Goal: Task Accomplishment & Management: Complete application form

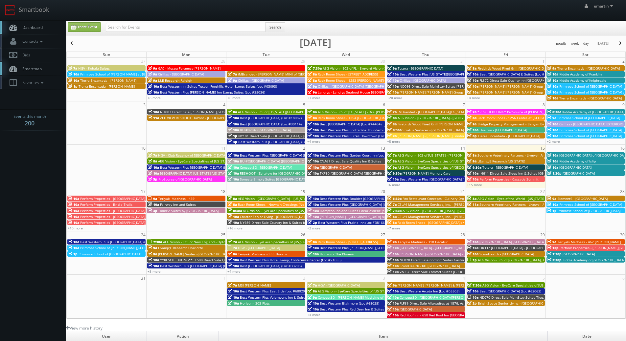
click at [40, 31] on link "Dashboard" at bounding box center [33, 27] width 66 height 13
click at [45, 177] on body "Smartbook Toggle Side Navigation Toggle Top Navigation emartin emartin Profile …" at bounding box center [313, 227] width 626 height 454
click at [45, 21] on link "Dashboard" at bounding box center [33, 27] width 66 height 13
click at [183, 211] on span "Home2 Suites by [GEOGRAPHIC_DATA]" at bounding box center [188, 211] width 60 height 5
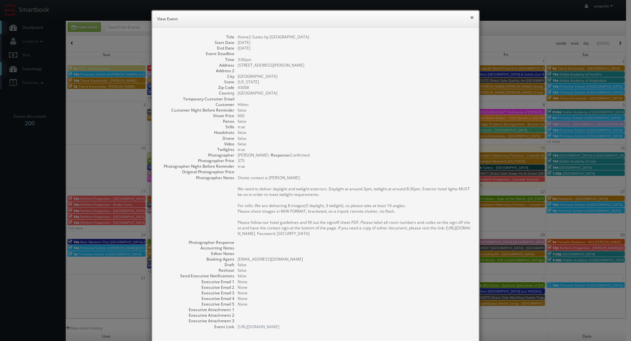
click at [470, 18] on button "×" at bounding box center [472, 17] width 4 height 5
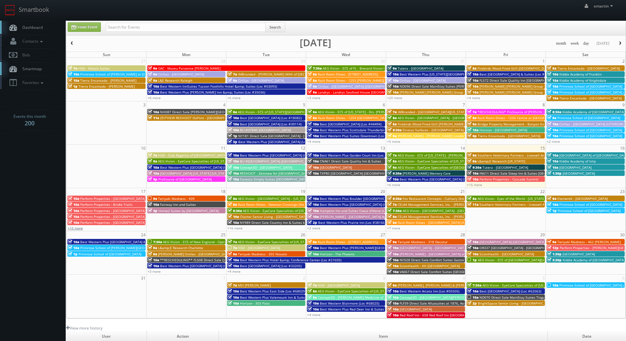
click at [76, 229] on link "+10 more" at bounding box center [75, 228] width 15 height 5
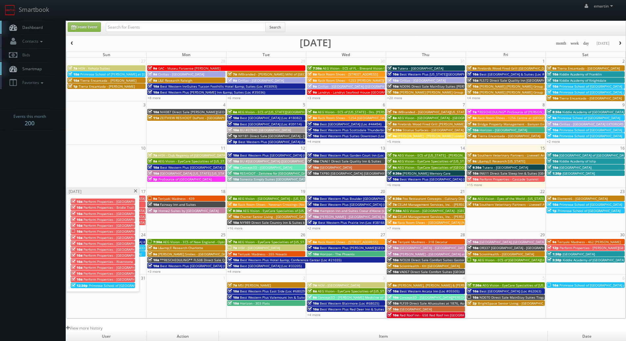
click at [136, 191] on span at bounding box center [135, 192] width 4 height 4
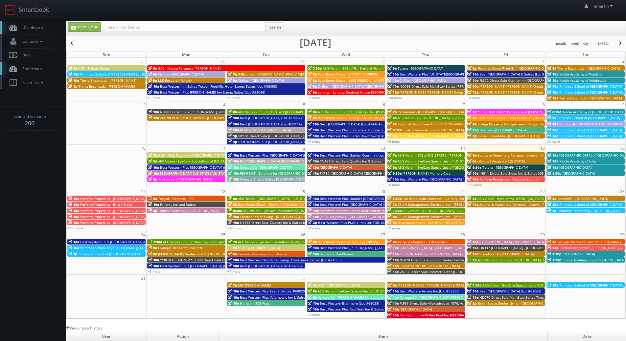
click at [37, 25] on span "Dashboard" at bounding box center [31, 28] width 24 height 6
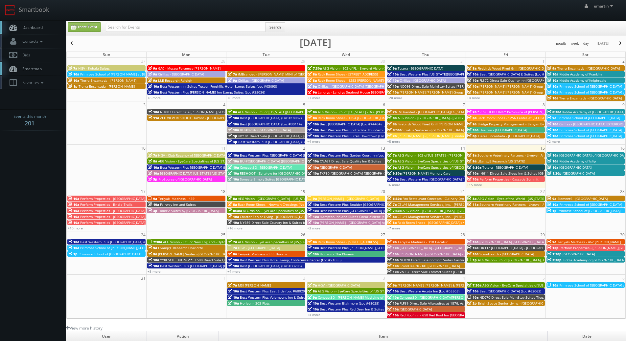
click at [17, 22] on link "Dashboard" at bounding box center [33, 27] width 66 height 13
click at [38, 26] on span "Dashboard" at bounding box center [31, 28] width 24 height 6
click at [39, 30] on link "Dashboard" at bounding box center [33, 27] width 66 height 13
click at [239, 271] on link "+4 more" at bounding box center [233, 271] width 13 height 5
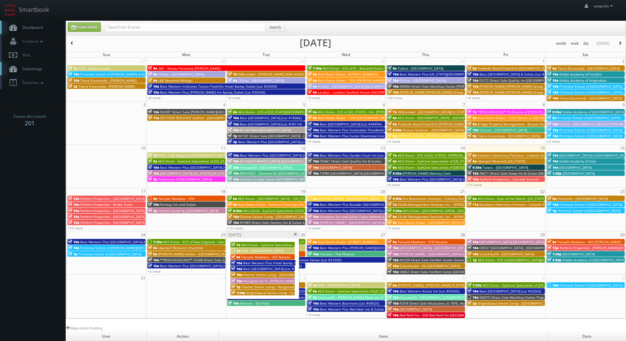
click at [247, 293] on span "BrightSpace Senior Living - Covenant [PERSON_NAME]" at bounding box center [288, 293] width 85 height 5
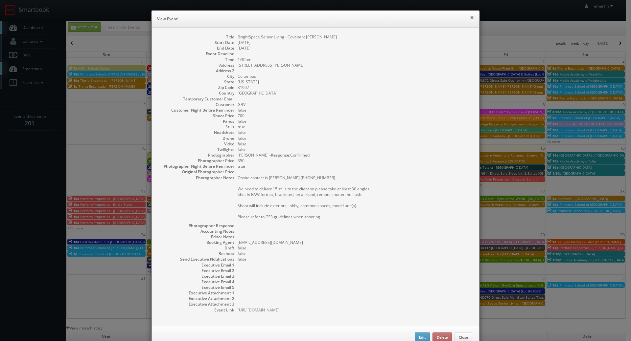
drag, startPoint x: 462, startPoint y: 17, endPoint x: 469, endPoint y: 17, distance: 7.2
click at [462, 17] on h6 "View Event" at bounding box center [315, 19] width 317 height 7
click at [470, 17] on button "×" at bounding box center [472, 17] width 4 height 5
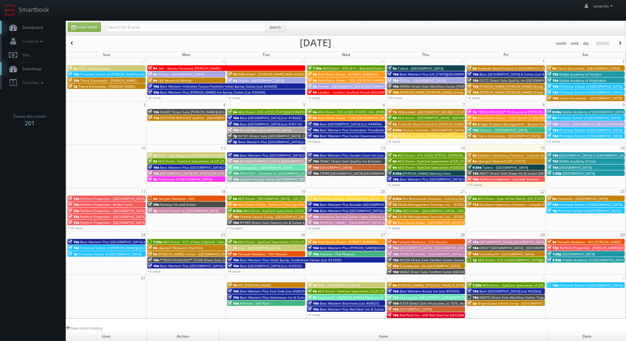
click at [42, 25] on span "Dashboard" at bounding box center [31, 28] width 24 height 6
click at [134, 21] on div "Create Event Search month week day [DATE] [DATE] Sun Mon Tue Wed Thu Fri Sat 27…" at bounding box center [346, 170] width 560 height 298
click at [136, 13] on div "emartin emartin Profile Logout" at bounding box center [313, 10] width 626 height 20
click at [138, 26] on input "text" at bounding box center [186, 27] width 160 height 9
type input "harrisonburg"
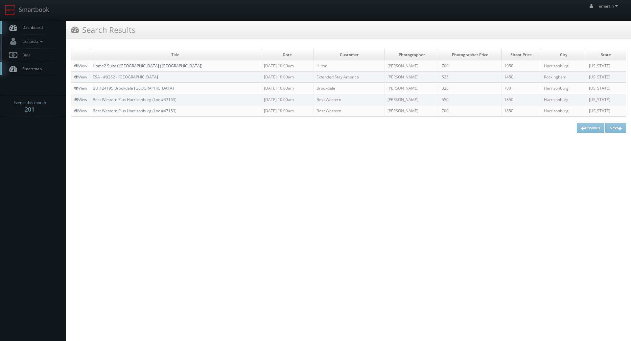
click at [121, 66] on link "Home2 Suites [GEOGRAPHIC_DATA] ([GEOGRAPHIC_DATA])" at bounding box center [148, 66] width 110 height 6
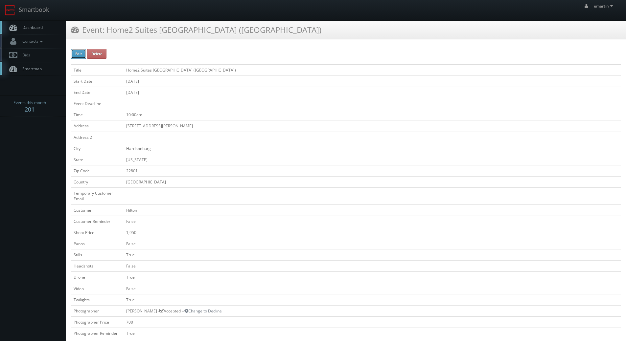
click at [75, 52] on button "Edit" at bounding box center [78, 54] width 15 height 10
type input "Home2 Suites [GEOGRAPHIC_DATA] ([GEOGRAPHIC_DATA])"
type input "[STREET_ADDRESS][PERSON_NAME]"
type input "Harrisonburg"
type input "22801"
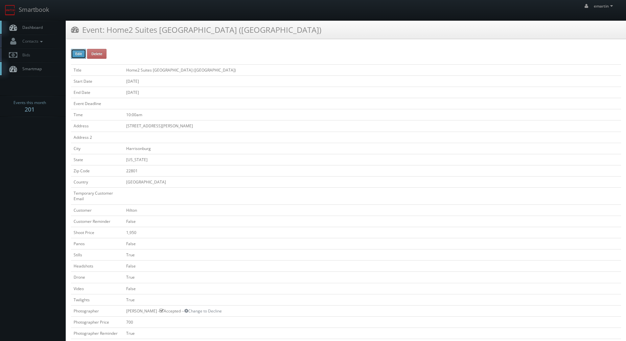
checkbox input "false"
type input "1,950"
checkbox input "false"
checkbox input "true"
checkbox input "false"
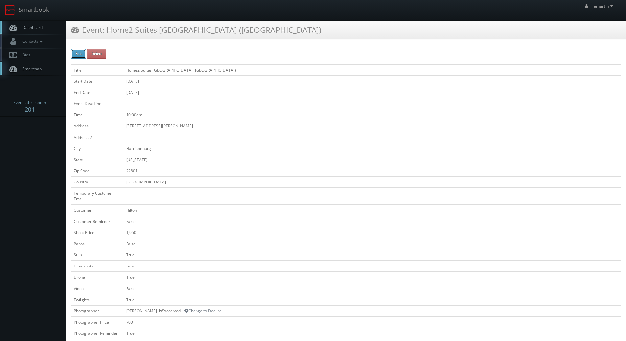
checkbox input "true"
checkbox input "false"
checkbox input "true"
checkbox input "false"
type input "[DATE]"
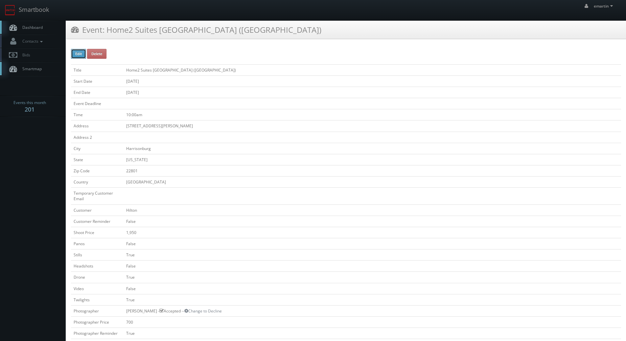
type input "[DATE]"
type input "10:00am"
checkbox input "true"
checkbox input "false"
type input "1,950"
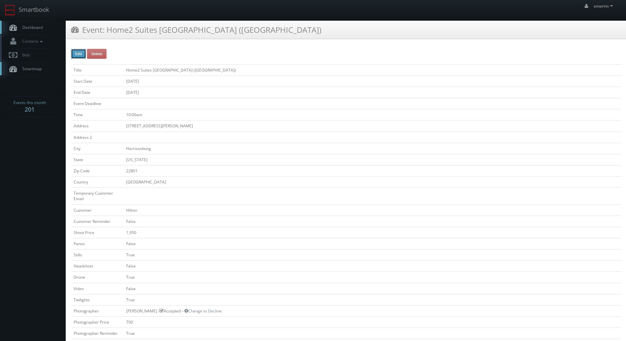
type input "700"
select select "[US_STATE]"
select select "cs3design360+school3specialty@gmail.com"
select select "fsuwito@gmail.com"
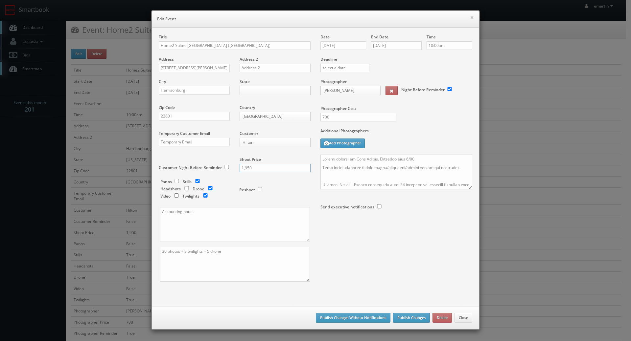
drag, startPoint x: 255, startPoint y: 167, endPoint x: 206, endPoint y: 159, distance: 49.9
click at [204, 164] on div "Title Home2 Suites Harrisonburg University (SHDHU) Address 3000 Evelyn Byrd Ave…" at bounding box center [235, 163] width 162 height 259
type input "2050"
click at [358, 168] on textarea at bounding box center [396, 172] width 152 height 35
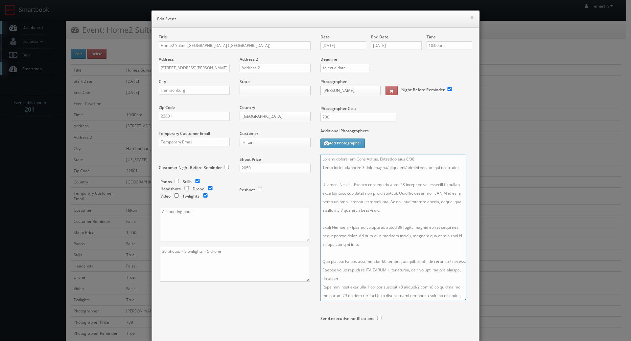
drag, startPoint x: 469, startPoint y: 209, endPoint x: 461, endPoint y: 306, distance: 96.6
click at [461, 301] on textarea at bounding box center [393, 228] width 146 height 147
click at [375, 260] on textarea at bounding box center [393, 231] width 146 height 152
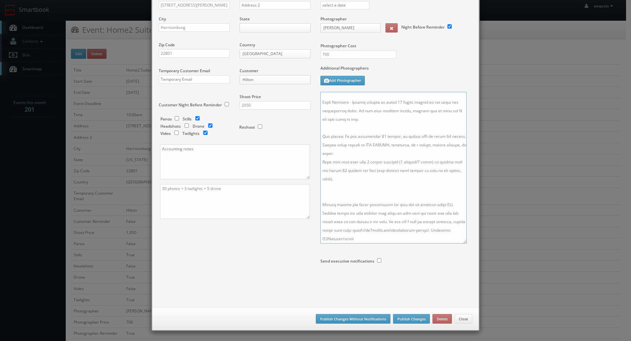
type textarea "Onsite contact is Nick Atasoy. Overnight stay 7/17. Full shoot including 6 room…"
click at [323, 318] on button "Publish Changes Without Notifications" at bounding box center [353, 319] width 75 height 10
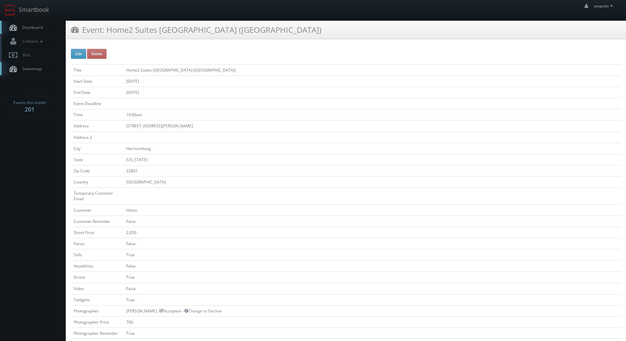
click at [28, 27] on span "Dashboard" at bounding box center [31, 28] width 24 height 6
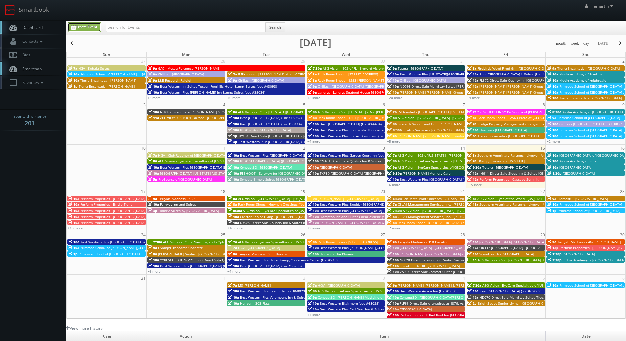
click at [88, 25] on link "Create Event" at bounding box center [84, 27] width 33 height 10
type input "08/15/2025"
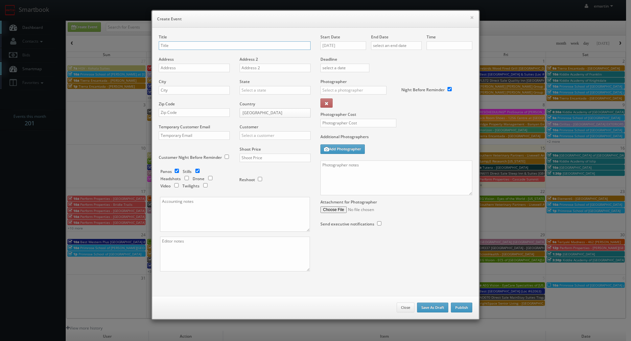
checkbox input "true"
type input "10:00am"
checkbox input "true"
click at [325, 43] on input "08/15/2025" at bounding box center [343, 45] width 46 height 9
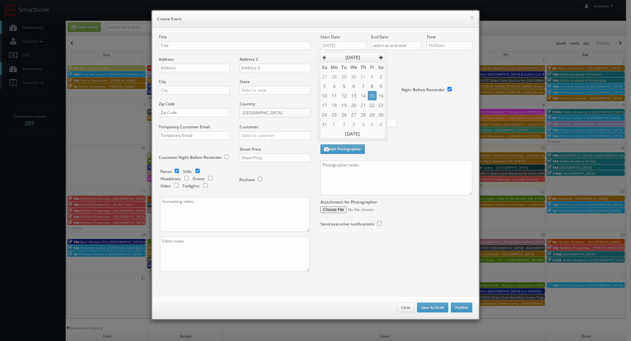
click at [383, 56] on th at bounding box center [381, 58] width 9 height 10
click at [345, 88] on td "9" at bounding box center [343, 86] width 9 height 10
type input "09/09/2025"
click at [409, 64] on div "Deadline" at bounding box center [396, 56] width 162 height 45
click at [401, 45] on input "text" at bounding box center [396, 45] width 51 height 9
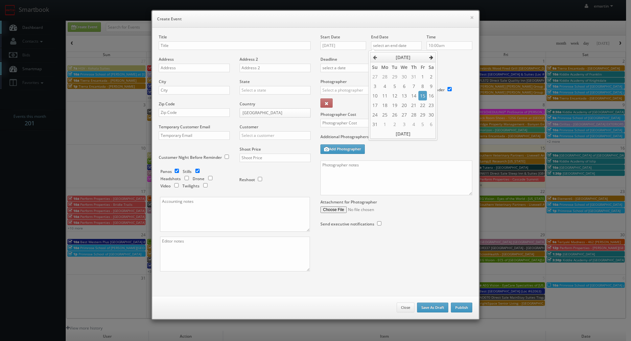
click at [435, 57] on th at bounding box center [431, 58] width 9 height 10
click at [406, 86] on td "10" at bounding box center [404, 86] width 10 height 10
type input "09/10/2025"
click at [454, 68] on div "Deadline" at bounding box center [396, 56] width 162 height 45
drag, startPoint x: 216, startPoint y: 19, endPoint x: 137, endPoint y: 20, distance: 78.9
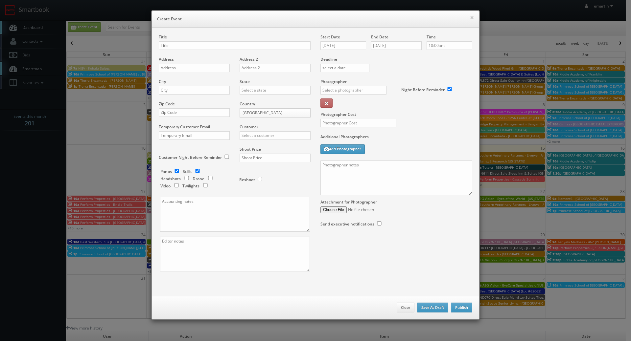
click at [216, 19] on h6 "Create Event" at bounding box center [315, 19] width 317 height 7
click at [357, 172] on textarea at bounding box center [396, 178] width 152 height 35
paste textarea "**two day shoot - arrive at 10am for a full day of shooting, stay overnight, fi…"
click at [400, 171] on textarea "**two day shoot - arrive at 10am for a full day of shooting, stay overnight, fi…" at bounding box center [396, 178] width 152 height 35
paste textarea "Onsite contact is ______. Overnight stay ___. Stills, and exterior twilights. F…"
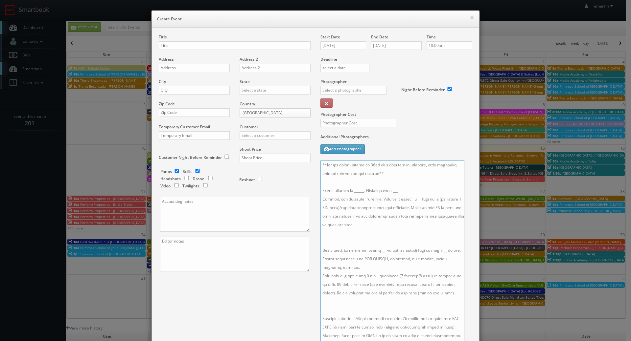
drag, startPoint x: 467, startPoint y: 190, endPoint x: 459, endPoint y: 344, distance: 154.0
click at [459, 341] on html "Smartbook Toggle Side Navigation Toggle Top Navigation emartin emartin Profile …" at bounding box center [315, 227] width 631 height 454
click at [401, 189] on textarea at bounding box center [392, 255] width 144 height 189
click at [367, 237] on textarea at bounding box center [392, 255] width 144 height 189
click at [411, 200] on textarea at bounding box center [392, 255] width 144 height 189
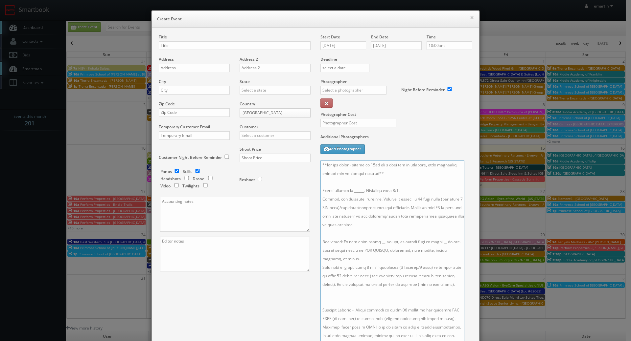
click at [375, 241] on textarea at bounding box center [392, 255] width 144 height 189
click at [370, 241] on textarea at bounding box center [392, 255] width 144 height 189
drag, startPoint x: 436, startPoint y: 242, endPoint x: 437, endPoint y: 252, distance: 9.9
click at [436, 247] on textarea at bounding box center [392, 255] width 144 height 189
click at [438, 242] on textarea at bounding box center [392, 255] width 144 height 189
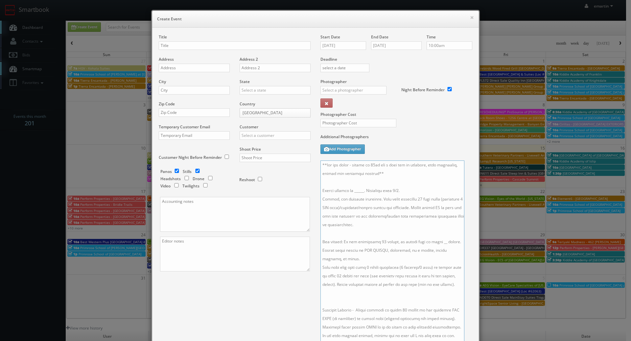
click at [436, 243] on textarea at bounding box center [392, 255] width 144 height 189
click at [392, 279] on textarea at bounding box center [392, 255] width 144 height 189
click at [380, 301] on textarea at bounding box center [392, 255] width 144 height 189
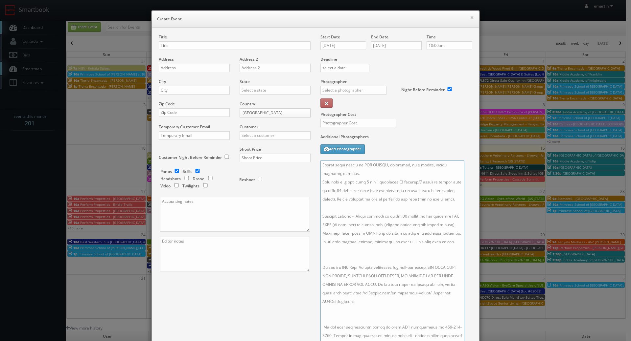
click at [366, 309] on textarea at bounding box center [392, 255] width 144 height 189
click at [336, 252] on textarea at bounding box center [392, 255] width 144 height 189
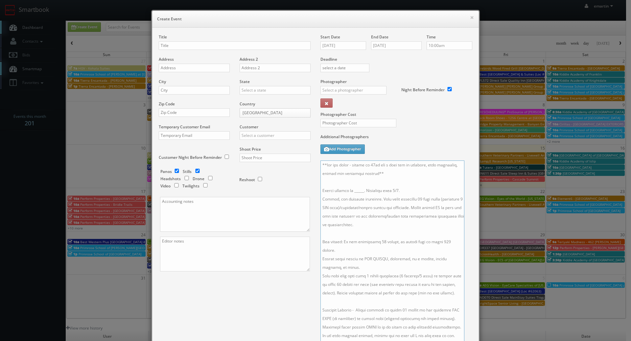
click at [368, 181] on textarea at bounding box center [392, 255] width 144 height 189
click at [361, 191] on textarea at bounding box center [392, 255] width 144 height 189
paste textarea "Trevor Grabowski, trevor@pfgoffice.com, 909-985-3553"
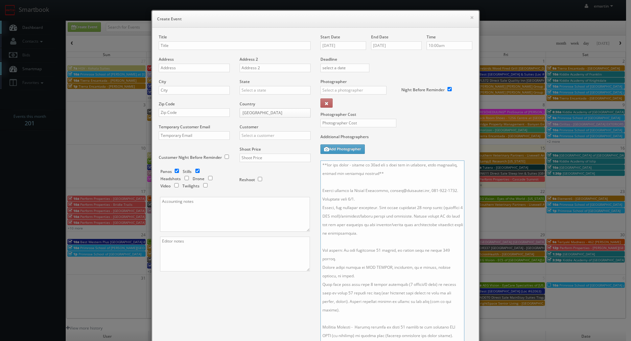
drag, startPoint x: 427, startPoint y: 190, endPoint x: 386, endPoint y: 191, distance: 41.1
click at [386, 191] on textarea at bounding box center [392, 255] width 144 height 189
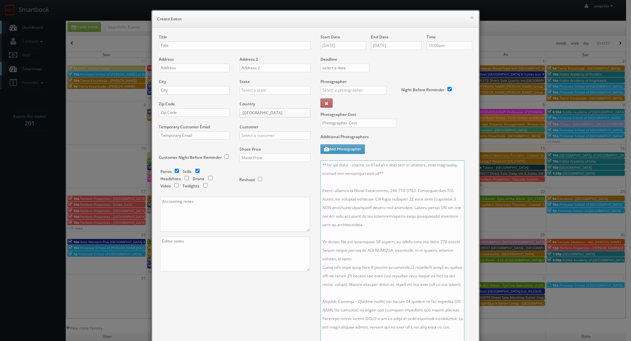
type textarea "**two day shoot - arrive at 10am for a full day of shooting, stay overnight, fi…"
click at [177, 49] on div "Title" at bounding box center [235, 45] width 152 height 22
click at [179, 47] on input "text" at bounding box center [235, 45] width 152 height 9
paste input "Best Western Pine Tree Motel"
click at [250, 43] on input "Best Western Pine Tree Motel (Loc #" at bounding box center [235, 45] width 152 height 9
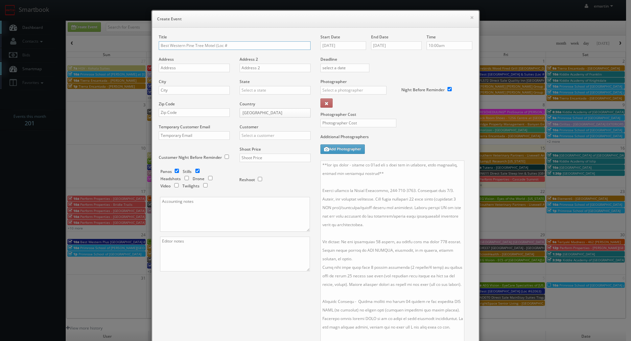
paste input "05338"
type input "Best Western Pine Tree Motel (Loc #05338)"
drag, startPoint x: 204, startPoint y: 66, endPoint x: 179, endPoint y: 72, distance: 25.9
click at [204, 66] on input "text" at bounding box center [194, 68] width 71 height 9
paste input "12018 Central Ave"
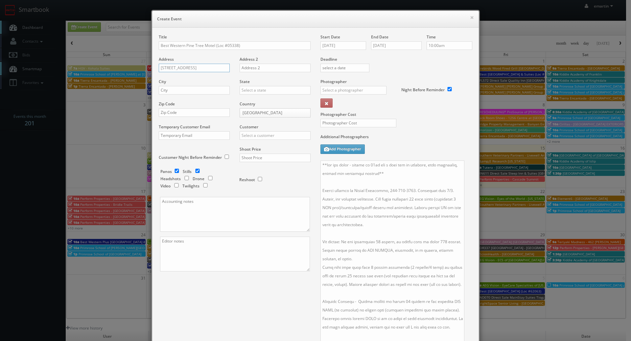
type input "12018 Central Ave"
click at [183, 96] on div "City" at bounding box center [197, 90] width 76 height 22
click at [184, 93] on input "text" at bounding box center [194, 90] width 71 height 9
paste input "Chino"
type input "Chino"
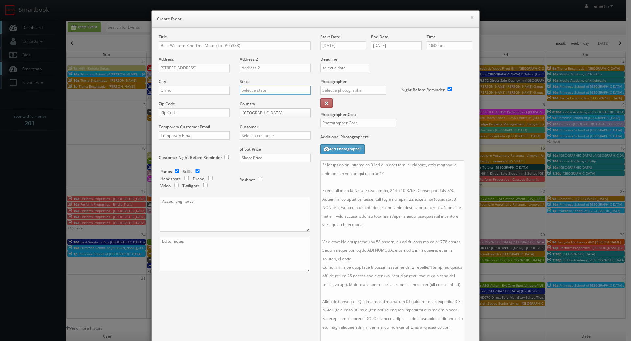
click at [251, 92] on input "text" at bounding box center [275, 90] width 71 height 9
click at [256, 99] on div "[US_STATE]" at bounding box center [275, 101] width 70 height 11
type input "[US_STATE]"
click at [181, 108] on div "Zip Code" at bounding box center [197, 112] width 76 height 22
click at [266, 137] on input "text" at bounding box center [275, 135] width 71 height 9
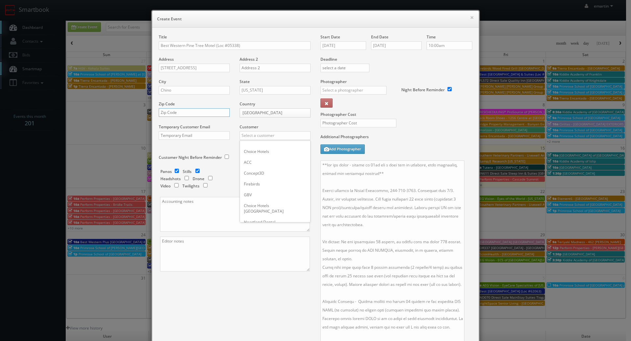
drag, startPoint x: 179, startPoint y: 114, endPoint x: 195, endPoint y: 118, distance: 16.3
click at [179, 114] on input "text" at bounding box center [194, 112] width 71 height 9
paste input "91710"
type input "91710"
click at [263, 132] on input "text" at bounding box center [275, 135] width 71 height 9
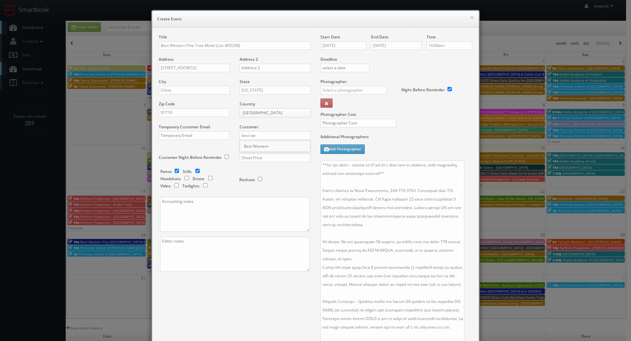
click at [284, 146] on div "Best Western" at bounding box center [275, 146] width 70 height 11
type input "Best Western"
click at [264, 160] on input "text" at bounding box center [275, 158] width 71 height 9
type input "3,100"
click at [174, 169] on input "checkbox" at bounding box center [177, 171] width 10 height 4
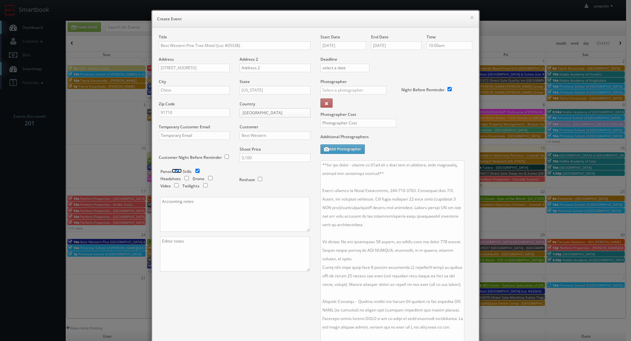
checkbox input "false"
click at [204, 184] on input "checkbox" at bounding box center [205, 185] width 10 height 4
checkbox input "true"
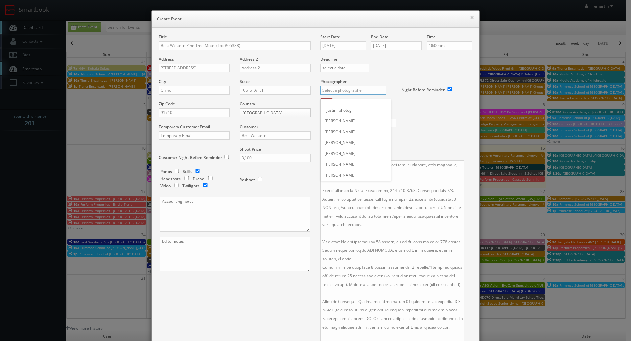
click at [334, 91] on input "text" at bounding box center [353, 90] width 66 height 9
click at [338, 102] on div "Terry Howick" at bounding box center [356, 105] width 70 height 11
type input "Terry Howick"
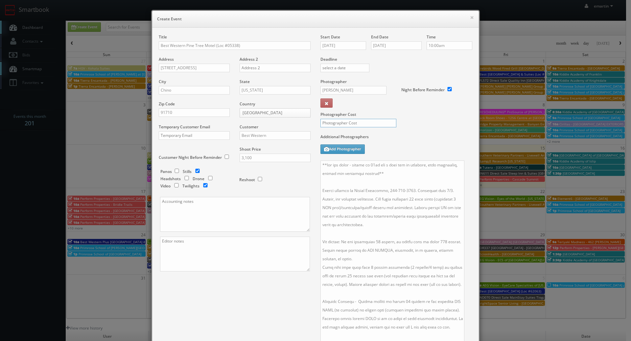
click at [335, 124] on input "text" at bounding box center [358, 123] width 76 height 9
type input "875"
click at [411, 134] on div "Photographer Cost 875" at bounding box center [396, 106] width 162 height 55
click at [416, 114] on label "Photographer Cost" at bounding box center [396, 115] width 162 height 6
click at [243, 317] on div "Title Best Western Pine Tree Motel (Loc #05338) Address 12018 Central Ave Addre…" at bounding box center [315, 214] width 323 height 360
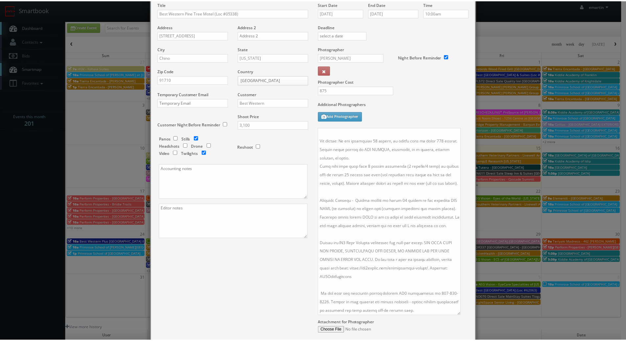
scroll to position [99, 0]
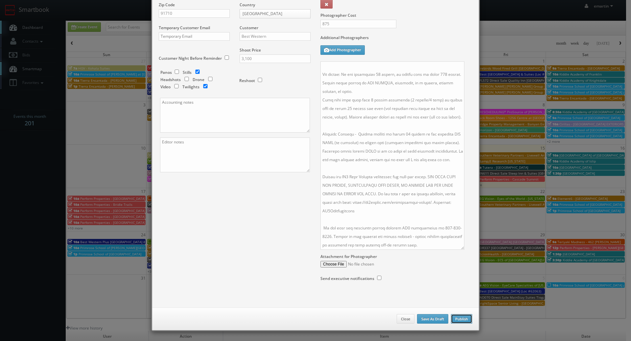
click at [456, 314] on button "Publish" at bounding box center [461, 319] width 21 height 10
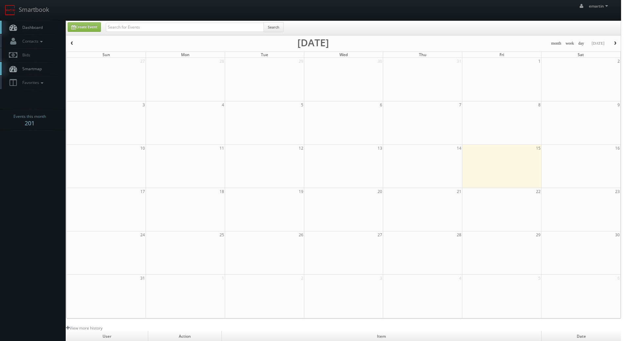
click at [34, 25] on span "Dashboard" at bounding box center [31, 28] width 24 height 6
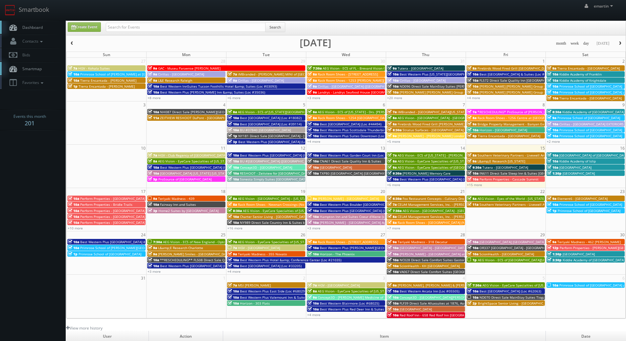
click at [48, 29] on link "Dashboard" at bounding box center [33, 27] width 66 height 13
click at [618, 46] on button "button" at bounding box center [619, 43] width 11 height 8
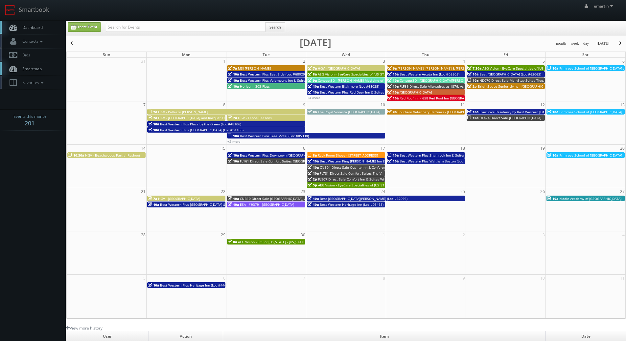
click at [39, 23] on link "Dashboard" at bounding box center [33, 27] width 66 height 13
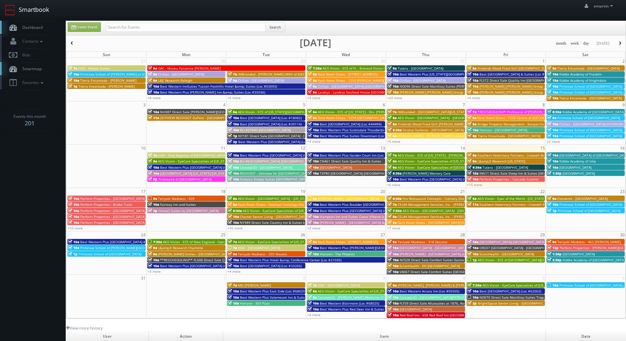
click at [27, 19] on link "Smartbook" at bounding box center [27, 10] width 54 height 20
click at [24, 29] on span "Dashboard" at bounding box center [31, 28] width 24 height 6
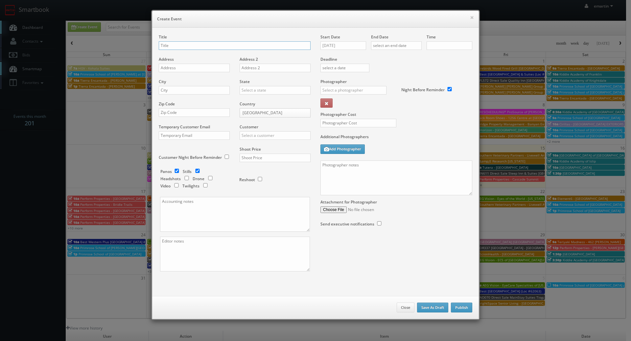
checkbox input "true"
type input "10:00am"
checkbox input "true"
click at [347, 48] on input "[DATE]" at bounding box center [343, 45] width 46 height 9
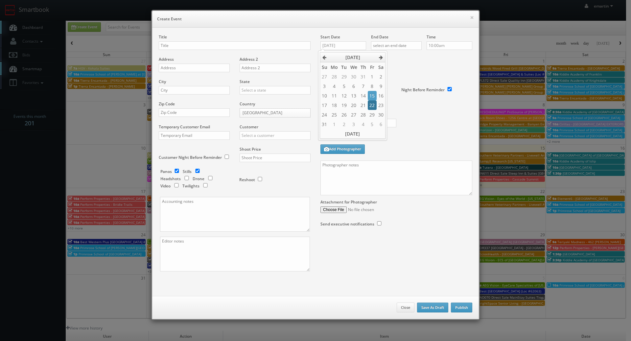
click at [370, 106] on td "22" at bounding box center [372, 106] width 9 height 10
type input "08/22/2025"
click at [409, 56] on div "Start Date 08/22/2025 End Date Time 10:00am Deadline Photographer _justin _phot…" at bounding box center [396, 137] width 162 height 206
click at [395, 43] on input "text" at bounding box center [396, 45] width 51 height 9
click at [420, 103] on td "22" at bounding box center [422, 106] width 9 height 10
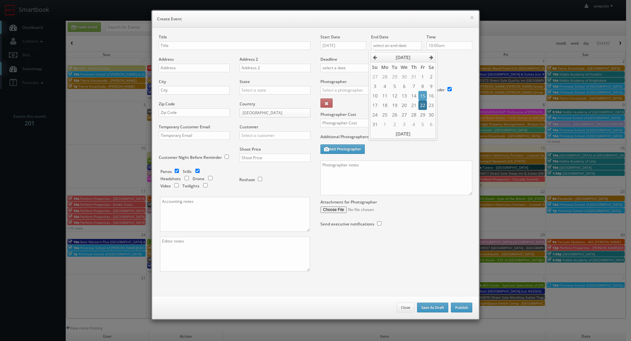
type input "08/22/2025"
click at [461, 67] on div "Deadline" at bounding box center [396, 56] width 162 height 45
click at [327, 89] on input "text" at bounding box center [353, 90] width 66 height 9
click at [345, 104] on div "Eddie Harper" at bounding box center [356, 105] width 70 height 11
type input "Eddie Harper"
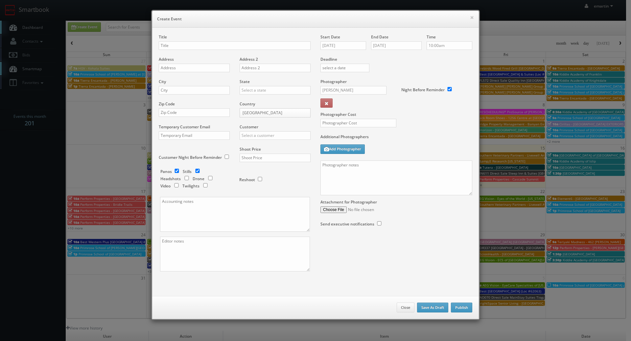
click at [355, 105] on div "Photographer Eddie Harper _justin _photog1 Glen Aronwits Chris Dailey John Varn…" at bounding box center [358, 95] width 76 height 33
click at [190, 46] on input "text" at bounding box center [235, 45] width 152 height 9
paste input "Best Western Plus Service Inn & Suites"
type input "Best Western Plus Service Inn & Suites (Loc #61094)"
drag, startPoint x: 183, startPoint y: 65, endPoint x: 130, endPoint y: 79, distance: 54.4
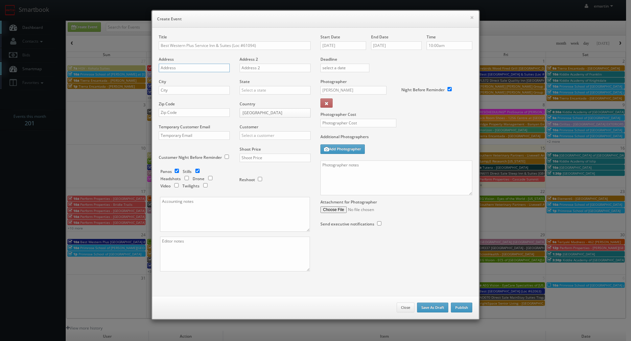
click at [183, 65] on input "text" at bounding box center [194, 68] width 71 height 9
paste input "209 41st St South"
type input "209 41st St South"
click at [195, 88] on input "text" at bounding box center [194, 90] width 71 height 9
paste input "Lethbridge"
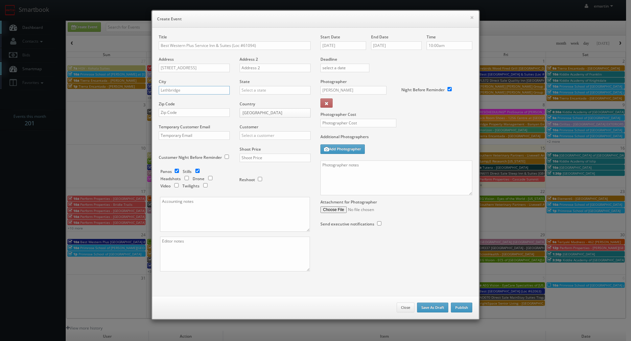
type input "Lethbridge"
click at [266, 115] on body "Smartbook Toggle Side Navigation Toggle Top Navigation emartin emartin Profile …" at bounding box center [313, 227] width 626 height 454
select select "[GEOGRAPHIC_DATA]"
click at [260, 92] on input "text" at bounding box center [275, 90] width 71 height 9
click at [261, 105] on div "[GEOGRAPHIC_DATA]" at bounding box center [275, 101] width 70 height 11
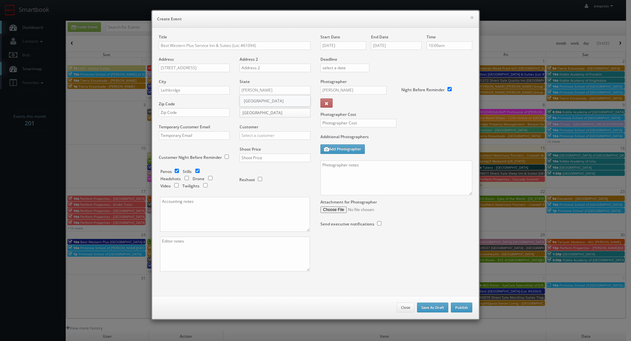
type input "[GEOGRAPHIC_DATA]"
click at [169, 112] on input "text" at bounding box center [194, 112] width 71 height 9
paste input "T1J 1Z3"
type input "T1J 1Z3"
click at [272, 134] on input "text" at bounding box center [275, 135] width 71 height 9
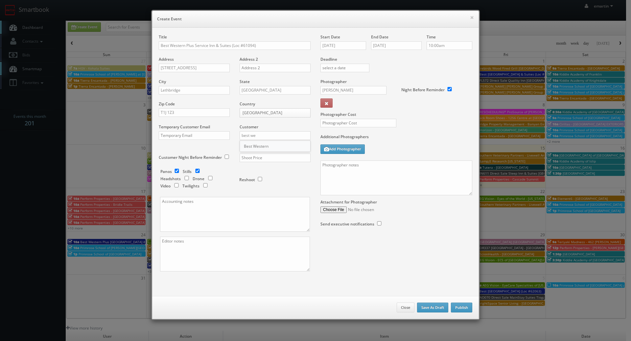
click at [259, 145] on div "Best Western" at bounding box center [275, 146] width 70 height 11
type input "Best Western"
click at [249, 157] on input "text" at bounding box center [275, 158] width 71 height 9
type input "4,500"
click at [282, 173] on div "Reshoot" at bounding box center [272, 176] width 66 height 15
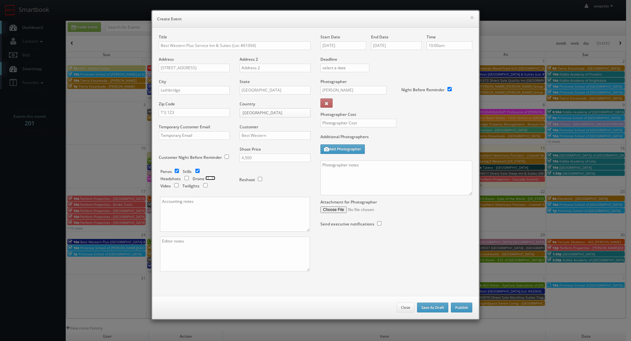
click at [205, 178] on input "checkbox" at bounding box center [210, 178] width 10 height 4
checkbox input "true"
click at [204, 187] on input "checkbox" at bounding box center [205, 185] width 10 height 4
checkbox input "true"
click at [354, 46] on input "08/22/2025" at bounding box center [343, 45] width 46 height 9
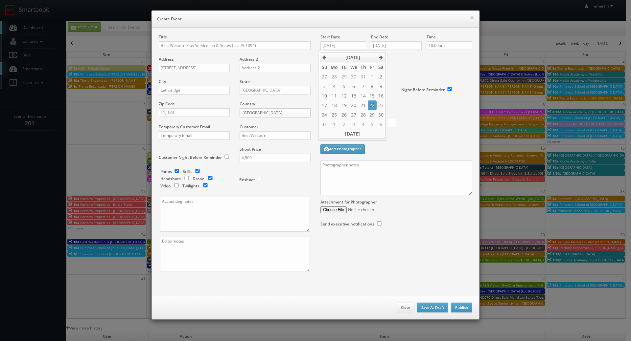
click at [415, 71] on div "Deadline" at bounding box center [396, 56] width 162 height 45
click at [359, 116] on label "Photographer Cost" at bounding box center [396, 115] width 162 height 6
click at [365, 114] on label "Photographer Cost" at bounding box center [396, 115] width 162 height 6
click at [383, 122] on input "text" at bounding box center [358, 123] width 76 height 9
type input "1,600"
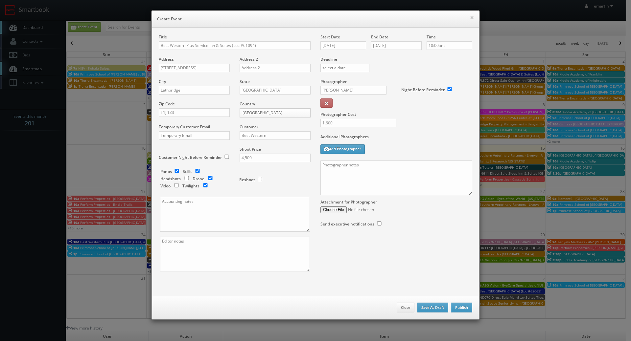
click at [406, 153] on div "Additional Photographers Add Photographer" at bounding box center [396, 147] width 152 height 27
click at [279, 48] on input "Best Western Plus Service Inn & Suites (Loc #61094)" at bounding box center [235, 45] width 152 height 9
type input "Best Western Plus Service Inn & Suites (Loc #61094) WHITE GLOVE"
click at [348, 172] on textarea at bounding box center [396, 178] width 152 height 35
paste textarea "**White glove shoot - some staging will be required, will provide more info on …"
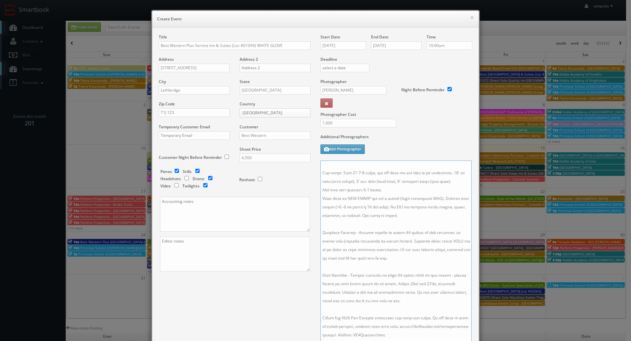
drag, startPoint x: 468, startPoint y: 193, endPoint x: 467, endPoint y: 354, distance: 161.6
click at [467, 341] on html "Smartbook Toggle Side Navigation Toggle Top Navigation emartin emartin Profile …" at bounding box center [315, 227] width 631 height 454
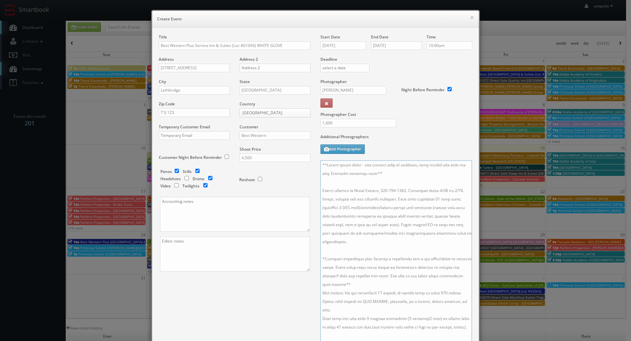
click at [392, 178] on textarea at bounding box center [395, 259] width 151 height 196
drag, startPoint x: 387, startPoint y: 175, endPoint x: 380, endPoint y: 173, distance: 7.5
click at [380, 173] on textarea at bounding box center [395, 259] width 151 height 196
click at [377, 186] on textarea at bounding box center [395, 259] width 151 height 196
drag, startPoint x: 381, startPoint y: 176, endPoint x: 359, endPoint y: 165, distance: 23.9
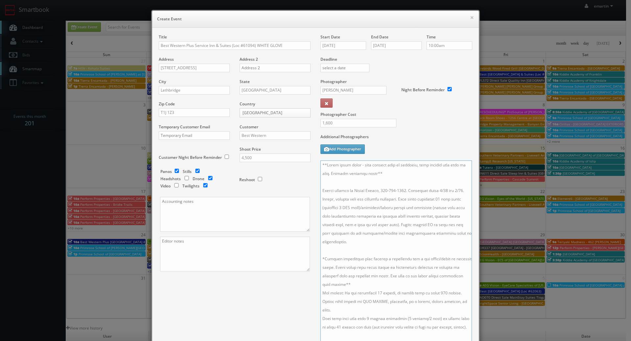
click at [359, 165] on textarea at bounding box center [395, 259] width 151 height 196
click at [379, 173] on textarea at bounding box center [395, 259] width 151 height 196
drag, startPoint x: 329, startPoint y: 173, endPoint x: 361, endPoint y: 165, distance: 33.5
click at [361, 165] on textarea at bounding box center [395, 259] width 151 height 196
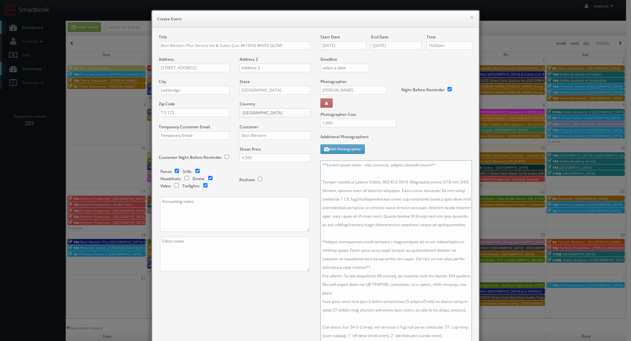
click at [388, 190] on textarea at bounding box center [395, 259] width 151 height 196
drag, startPoint x: 407, startPoint y: 182, endPoint x: 351, endPoint y: 182, distance: 56.2
click at [351, 182] on textarea at bounding box center [395, 259] width 151 height 196
paste textarea "Bruce Primeau, gm@bestwesternlethbridge.ca, 403-593-1684"
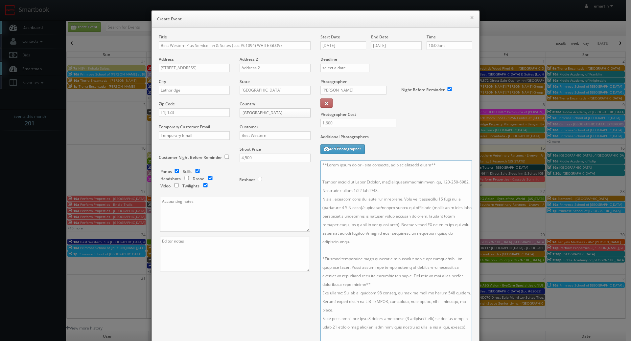
drag, startPoint x: 438, startPoint y: 183, endPoint x: 382, endPoint y: 184, distance: 56.5
click at [382, 184] on textarea at bounding box center [395, 259] width 151 height 196
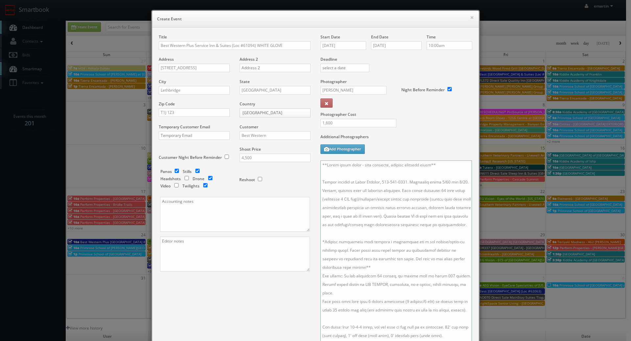
drag, startPoint x: 464, startPoint y: 181, endPoint x: 437, endPoint y: 184, distance: 26.7
click at [437, 184] on textarea at bounding box center [395, 259] width 151 height 196
drag, startPoint x: 434, startPoint y: 190, endPoint x: 429, endPoint y: 190, distance: 4.3
click at [429, 190] on textarea at bounding box center [395, 259] width 151 height 196
click at [380, 244] on textarea at bounding box center [395, 259] width 151 height 196
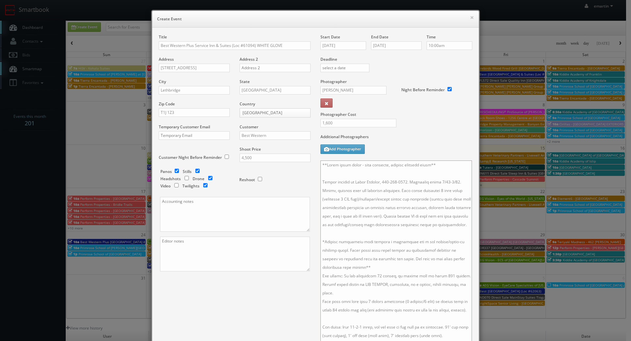
scroll to position [99, 0]
click at [376, 230] on textarea at bounding box center [395, 259] width 151 height 196
click at [380, 174] on textarea at bounding box center [395, 259] width 151 height 196
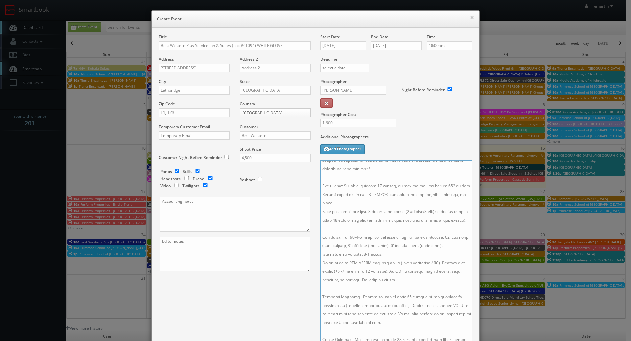
drag, startPoint x: 395, startPoint y: 207, endPoint x: 382, endPoint y: 198, distance: 16.0
click at [391, 205] on textarea at bounding box center [395, 259] width 151 height 196
click at [373, 194] on textarea at bounding box center [395, 259] width 151 height 196
click at [437, 195] on textarea at bounding box center [395, 259] width 151 height 196
click at [452, 235] on textarea at bounding box center [395, 259] width 151 height 196
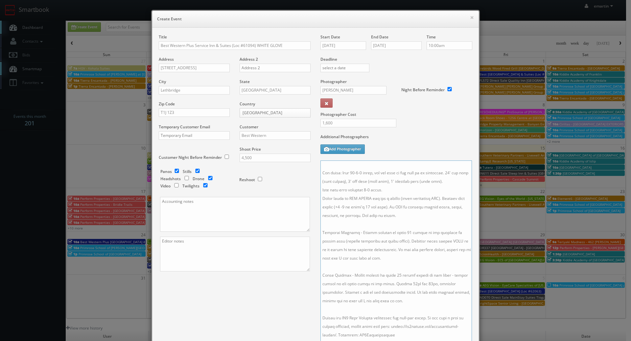
scroll to position [0, 0]
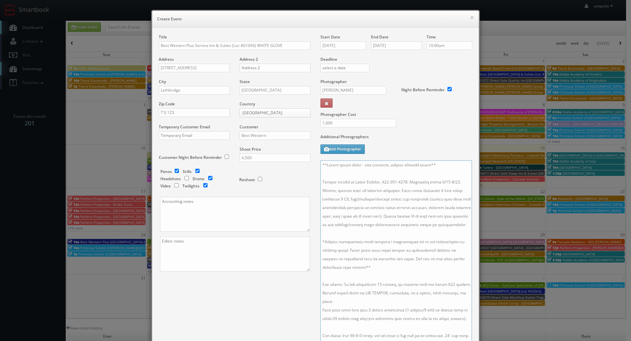
type textarea "**White glove shoot - high priority, include artistic shots** Onsite contact is…"
click at [430, 142] on label "Additional Photographers" at bounding box center [396, 138] width 152 height 9
click at [234, 302] on div "Title Best Western Plus Service Inn & Suites (Loc #61094) WHITE GLOVE Address 2…" at bounding box center [315, 218] width 323 height 368
click at [363, 205] on textarea at bounding box center [395, 259] width 151 height 196
click at [400, 137] on label "Additional Photographers" at bounding box center [396, 138] width 152 height 9
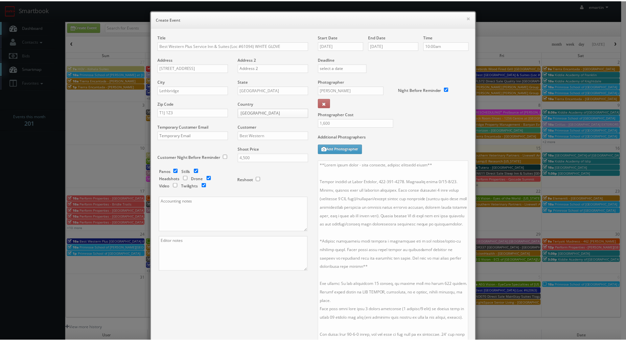
scroll to position [107, 0]
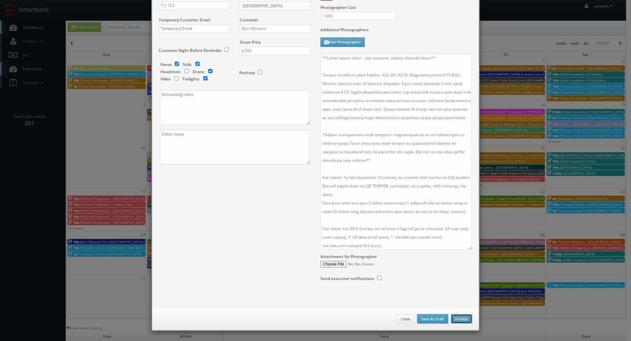
click at [460, 320] on button "Publish" at bounding box center [461, 319] width 21 height 10
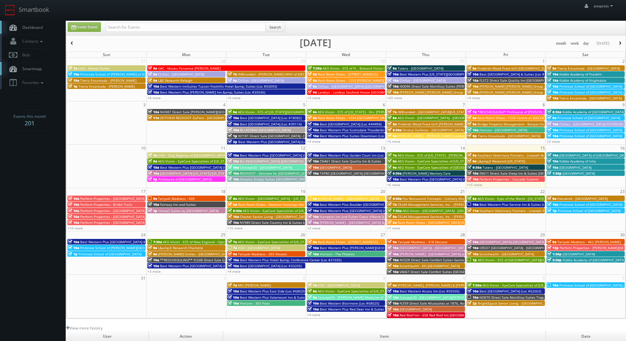
click at [34, 24] on link "Dashboard" at bounding box center [33, 27] width 66 height 13
click at [205, 27] on input "text" at bounding box center [186, 27] width 160 height 9
type input "white glove"
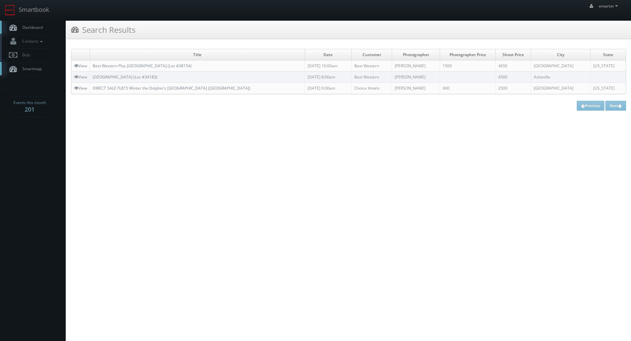
click at [338, 174] on html "Smartbook Toggle Side Navigation Toggle Top Navigation emartin emartin Profile …" at bounding box center [315, 170] width 631 height 341
click at [153, 66] on link "Best Western Plus [GEOGRAPHIC_DATA] (Loc #38154)" at bounding box center [142, 66] width 99 height 6
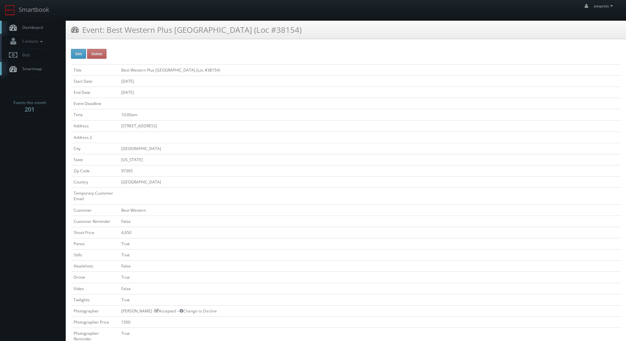
scroll to position [197, 0]
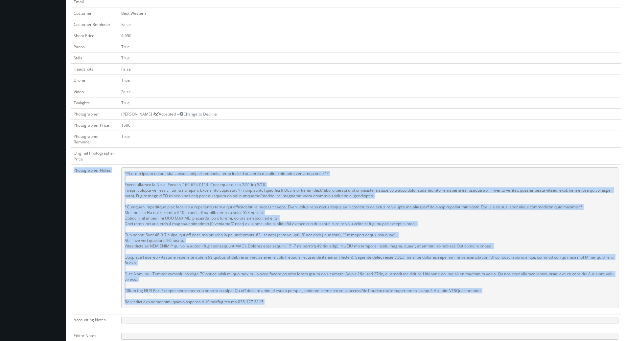
drag, startPoint x: 267, startPoint y: 295, endPoint x: 103, endPoint y: 163, distance: 211.4
click at [103, 163] on tbody "Title Best Western Plus [GEOGRAPHIC_DATA] (Loc #38154) Start Date [DATE] End Da…" at bounding box center [346, 185] width 550 height 636
click at [143, 182] on pre at bounding box center [369, 238] width 497 height 141
drag, startPoint x: 326, startPoint y: 277, endPoint x: 300, endPoint y: 281, distance: 26.6
click at [326, 277] on pre at bounding box center [369, 238] width 497 height 141
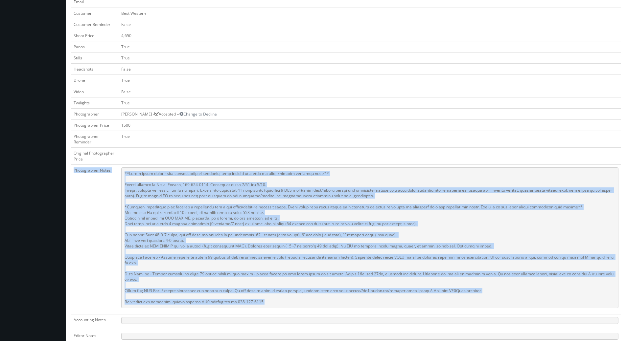
click at [282, 292] on pre at bounding box center [369, 238] width 497 height 141
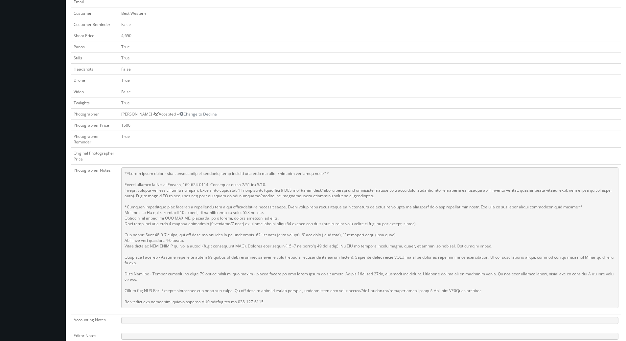
click at [276, 296] on pre at bounding box center [369, 238] width 497 height 141
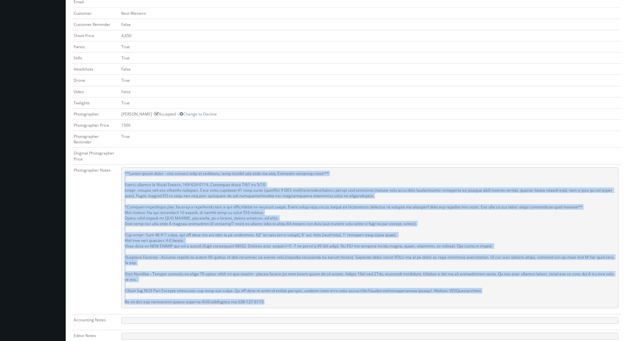
drag, startPoint x: 251, startPoint y: 289, endPoint x: 124, endPoint y: 172, distance: 173.2
click at [124, 172] on pre at bounding box center [369, 238] width 497 height 141
copy pre "**White glove shoot - some staging will be required, will provide more info on …"
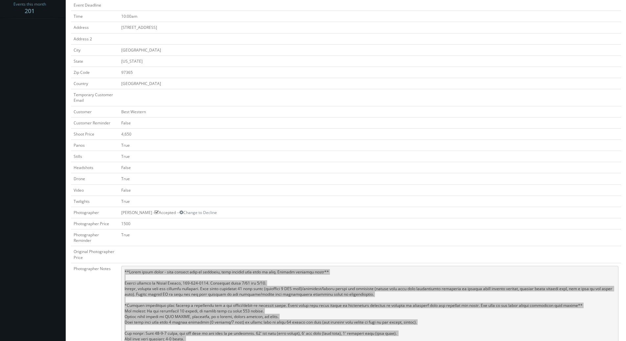
scroll to position [0, 0]
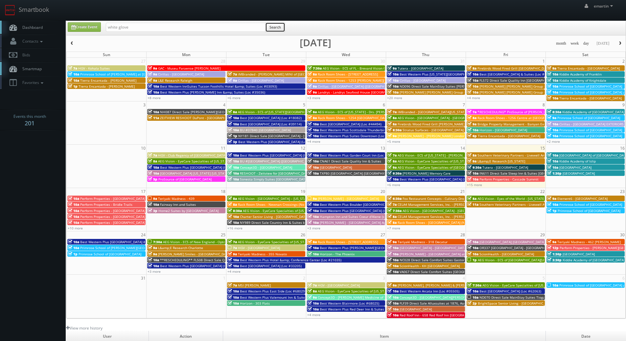
click at [277, 29] on button "Search" at bounding box center [275, 27] width 20 height 10
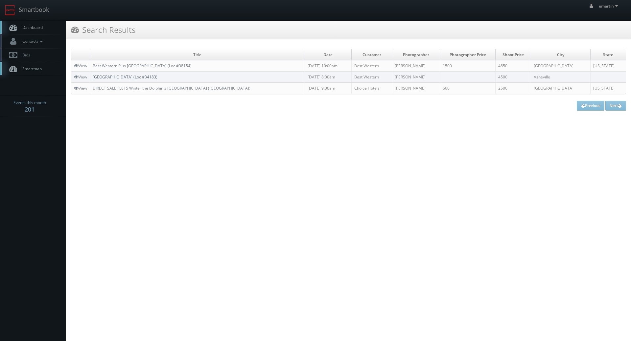
click at [124, 77] on link "[GEOGRAPHIC_DATA] (Loc #34183)" at bounding box center [125, 77] width 65 height 6
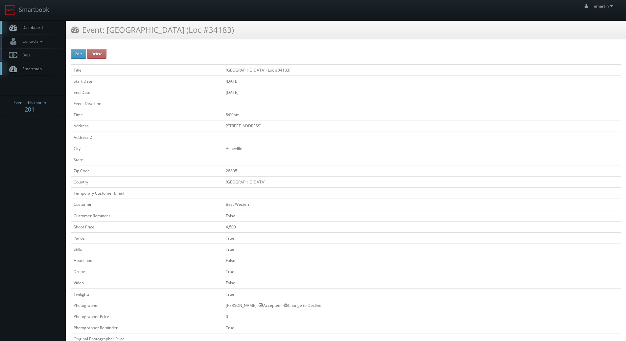
click at [46, 31] on link "Dashboard" at bounding box center [33, 27] width 66 height 13
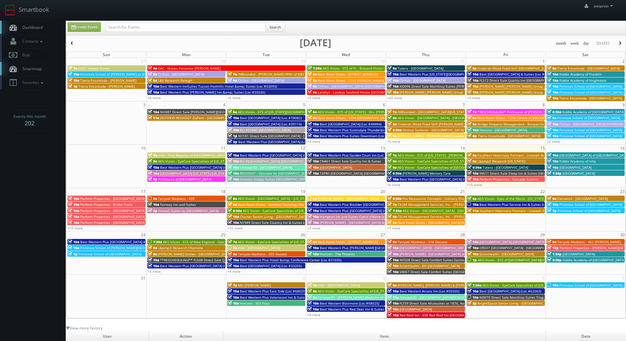
click at [49, 25] on link "Dashboard" at bounding box center [33, 27] width 66 height 13
click at [25, 22] on link "Dashboard" at bounding box center [33, 27] width 66 height 13
click at [130, 29] on input "text" at bounding box center [186, 27] width 160 height 9
type input "22024"
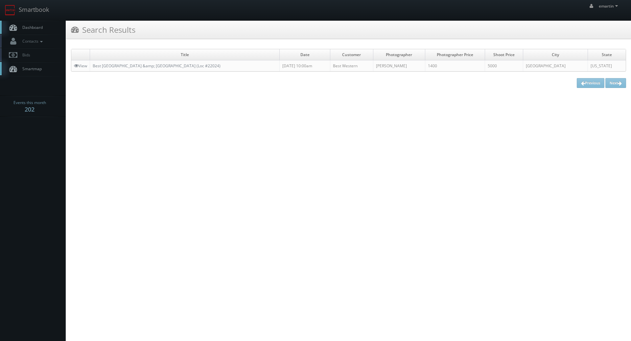
click at [31, 26] on span "Dashboard" at bounding box center [31, 28] width 24 height 6
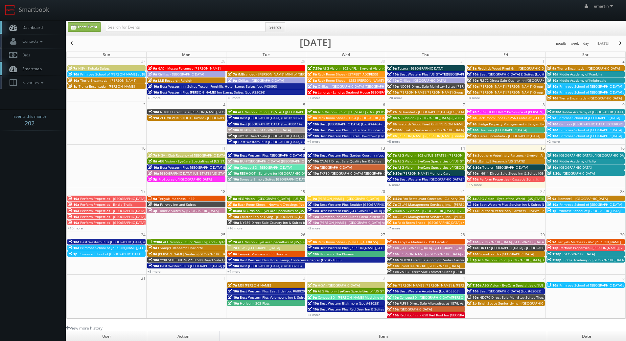
click at [20, 26] on span "Dashboard" at bounding box center [31, 28] width 24 height 6
click at [25, 217] on body "Smartbook Toggle Side Navigation Toggle Top Navigation emartin emartin Profile …" at bounding box center [313, 227] width 626 height 454
click at [40, 165] on body "Smartbook Toggle Side Navigation Toggle Top Navigation emartin emartin Profile …" at bounding box center [313, 227] width 626 height 454
click at [30, 148] on body "Smartbook Toggle Side Navigation Toggle Top Navigation emartin emartin Profile …" at bounding box center [313, 227] width 626 height 454
click at [35, 198] on body "Smartbook Toggle Side Navigation Toggle Top Navigation emartin emartin Profile …" at bounding box center [313, 227] width 626 height 454
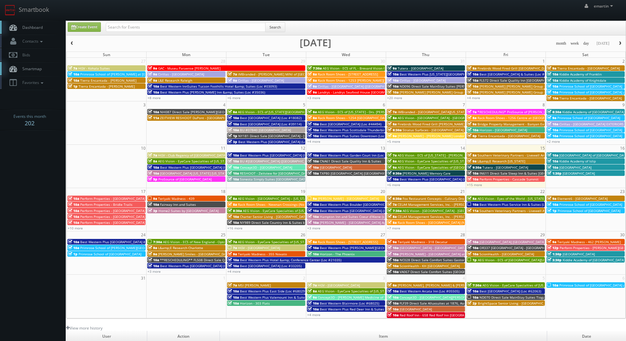
drag, startPoint x: 42, startPoint y: 147, endPoint x: 32, endPoint y: 150, distance: 10.0
click at [42, 147] on body "Smartbook Toggle Side Navigation Toggle Top Navigation emartin emartin Profile …" at bounding box center [313, 227] width 626 height 454
click at [474, 185] on link "+15 more" at bounding box center [474, 185] width 15 height 5
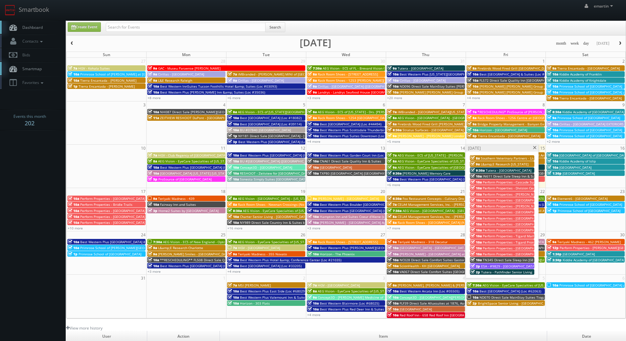
click at [535, 147] on span at bounding box center [535, 148] width 4 height 4
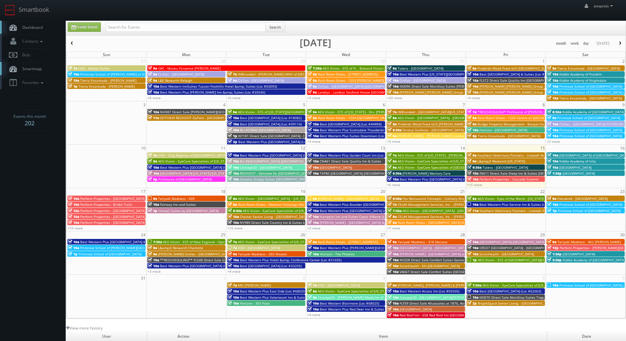
click at [33, 169] on body "Smartbook Toggle Side Navigation Toggle Top Navigation emartin emartin Profile …" at bounding box center [313, 227] width 626 height 454
click at [197, 13] on div "emartin emartin Profile Logout" at bounding box center [313, 10] width 626 height 20
click at [29, 28] on span "Dashboard" at bounding box center [31, 28] width 24 height 6
click at [41, 210] on body "Smartbook Toggle Side Navigation Toggle Top Navigation emartin emartin Profile …" at bounding box center [313, 227] width 626 height 454
click at [22, 167] on body "Smartbook Toggle Side Navigation Toggle Top Navigation emartin emartin Profile …" at bounding box center [313, 227] width 626 height 454
